Goal: Information Seeking & Learning: Learn about a topic

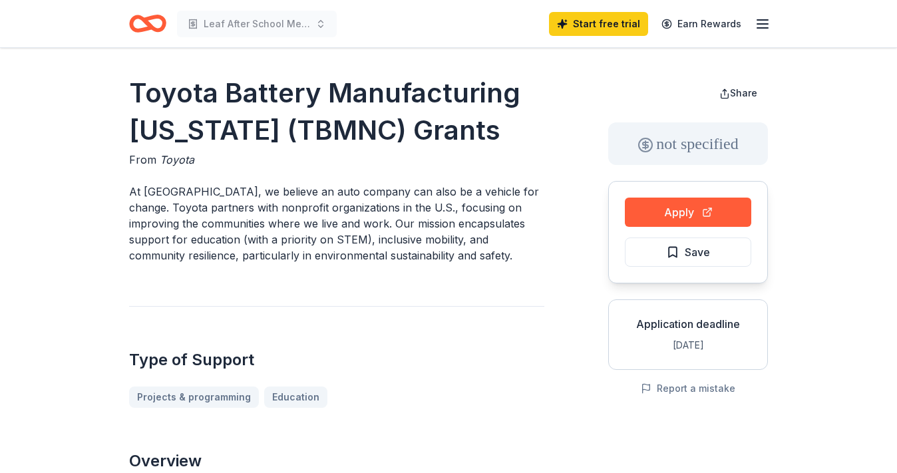
drag, startPoint x: 438, startPoint y: 128, endPoint x: 174, endPoint y: 106, distance: 265.1
click at [174, 106] on h1 "Toyota Battery Manufacturing [US_STATE] (TBMNC) Grants" at bounding box center [336, 112] width 415 height 75
drag, startPoint x: 124, startPoint y: 99, endPoint x: 325, endPoint y: 114, distance: 200.8
click at [305, 110] on h1 "Toyota Battery Manufacturing [US_STATE] (TBMNC) Grants" at bounding box center [336, 112] width 415 height 75
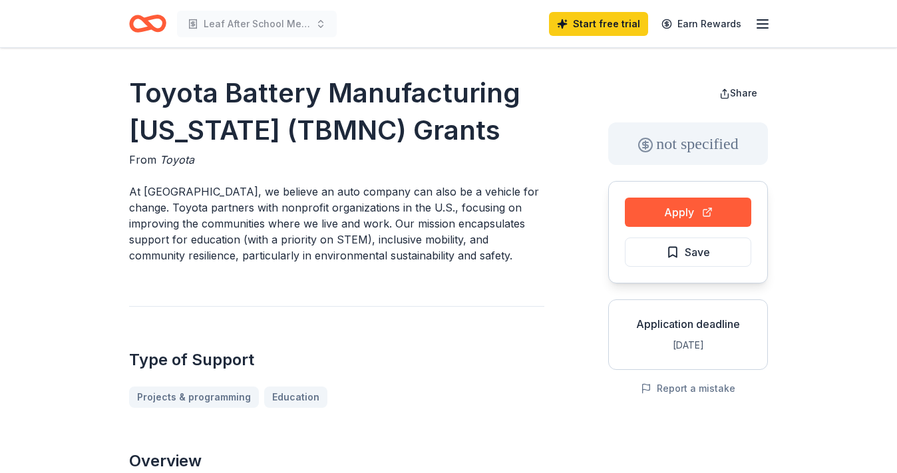
click at [305, 110] on h1 "Toyota Battery Manufacturing [US_STATE] (TBMNC) Grants" at bounding box center [336, 112] width 415 height 75
drag, startPoint x: 126, startPoint y: 99, endPoint x: 335, endPoint y: 120, distance: 210.0
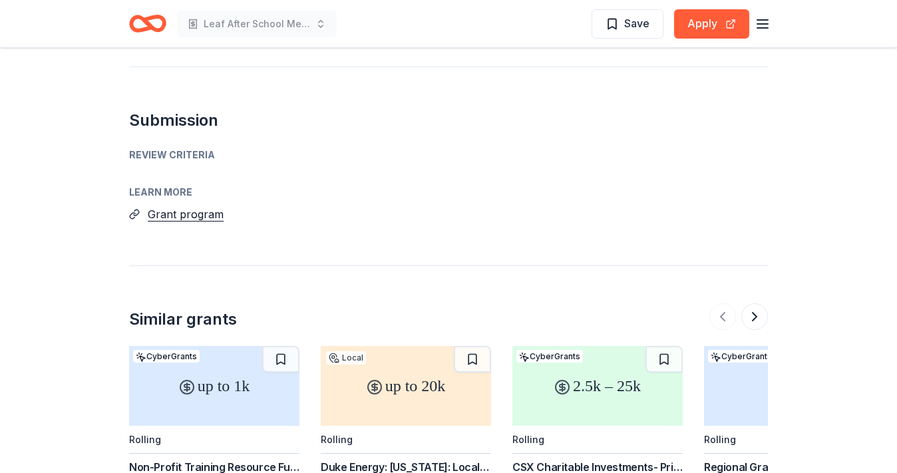
scroll to position [1598, 0]
click at [168, 204] on button "Grant program" at bounding box center [186, 212] width 76 height 17
